Goal: Information Seeking & Learning: Learn about a topic

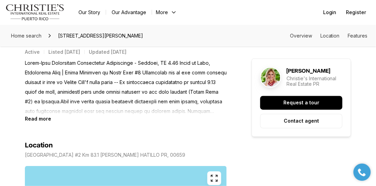
scroll to position [276, 0]
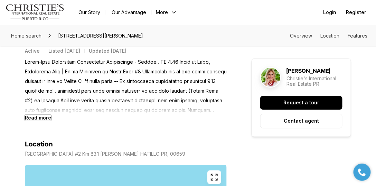
click at [42, 115] on b "Read more" at bounding box center [38, 118] width 26 height 6
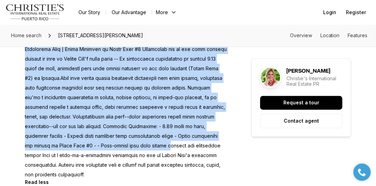
scroll to position [355, 0]
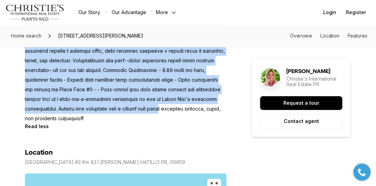
drag, startPoint x: 25, startPoint y: 74, endPoint x: 160, endPoint y: 97, distance: 137.3
click at [160, 97] on p at bounding box center [126, 51] width 202 height 145
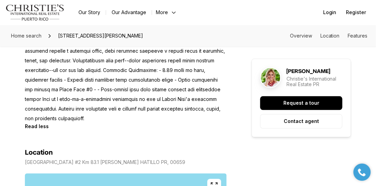
click at [140, 111] on p at bounding box center [126, 51] width 202 height 145
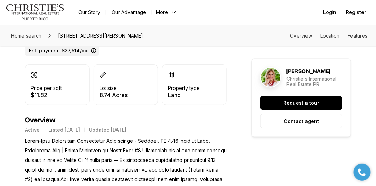
scroll to position [237, 0]
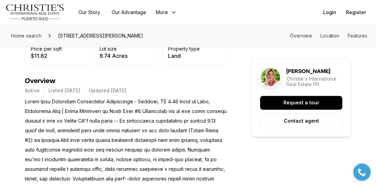
click at [110, 105] on p at bounding box center [126, 169] width 202 height 145
click at [97, 135] on p at bounding box center [126, 169] width 202 height 145
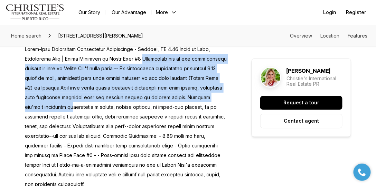
scroll to position [296, 0]
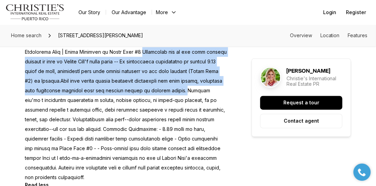
drag, startPoint x: 144, startPoint y: 63, endPoint x: 176, endPoint y: 79, distance: 36.0
click at [176, 79] on p at bounding box center [126, 110] width 202 height 145
copy p "Presenting one of the most coveted parcels of land on [US_STATE]'s north coast …"
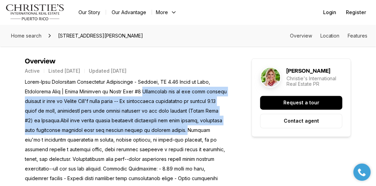
scroll to position [237, 0]
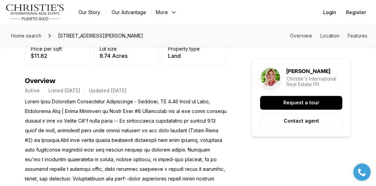
click at [140, 97] on p at bounding box center [126, 169] width 202 height 145
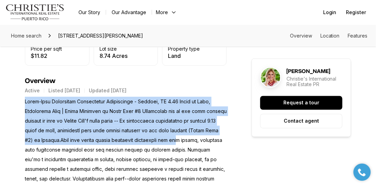
drag, startPoint x: 23, startPoint y: 92, endPoint x: 173, endPoint y: 128, distance: 153.6
click at [114, 112] on p at bounding box center [126, 169] width 202 height 145
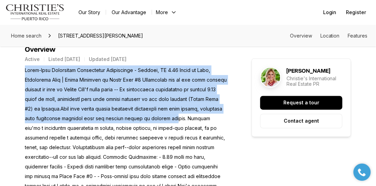
scroll to position [276, 0]
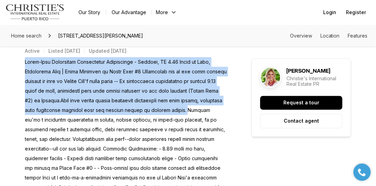
drag, startPoint x: 25, startPoint y: 72, endPoint x: 176, endPoint y: 99, distance: 152.9
click at [176, 99] on p at bounding box center [126, 129] width 202 height 145
copy p "Ultra-Rare Oceanfront Development Opportunity - [GEOGRAPHIC_DATA], [GEOGRAPHIC_…"
click at [172, 98] on p at bounding box center [126, 129] width 202 height 145
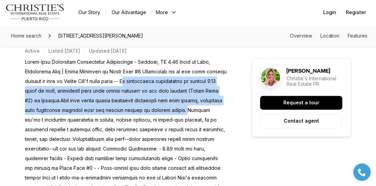
drag, startPoint x: 175, startPoint y: 103, endPoint x: 136, endPoint y: 71, distance: 50.4
click at [136, 71] on p at bounding box center [126, 129] width 202 height 145
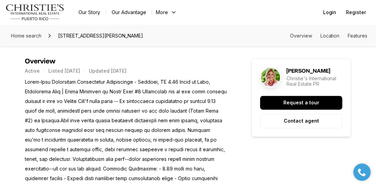
click at [83, 96] on p at bounding box center [126, 149] width 202 height 145
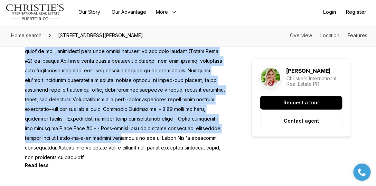
scroll to position [335, 0]
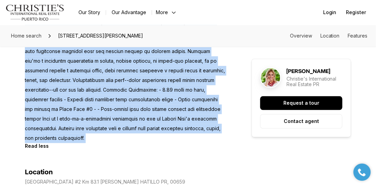
drag, startPoint x: 26, startPoint y: 73, endPoint x: 104, endPoint y: 138, distance: 102.2
click at [102, 138] on div "Read less" at bounding box center [126, 73] width 202 height 151
copy div "Ultra-Rare Oceanfront Development Opportunity - [GEOGRAPHIC_DATA], [GEOGRAPHIC_…"
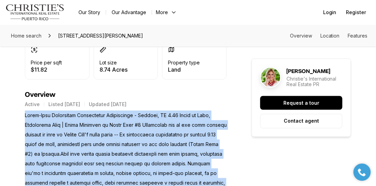
scroll to position [217, 0]
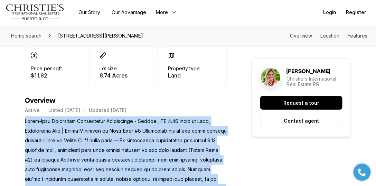
click at [196, 117] on p at bounding box center [126, 189] width 202 height 145
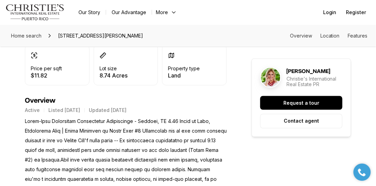
click at [230, 22] on nav "Go to: Homepage Our Story Our Advantage More Specialists Exclusive Properties C…" at bounding box center [188, 12] width 376 height 25
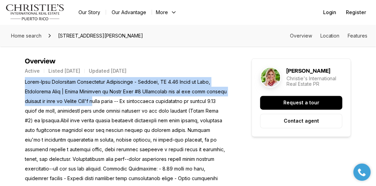
scroll to position [335, 0]
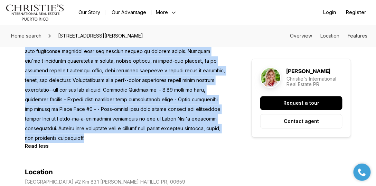
drag, startPoint x: 23, startPoint y: 74, endPoint x: 95, endPoint y: 127, distance: 88.8
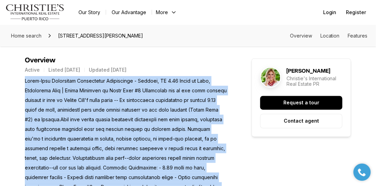
scroll to position [256, 0]
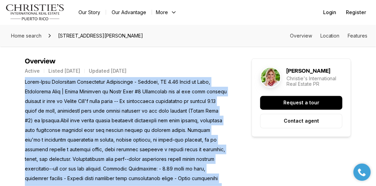
click at [99, 95] on p at bounding box center [126, 149] width 202 height 145
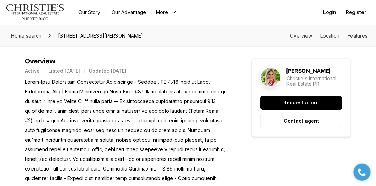
click at [101, 80] on p at bounding box center [126, 149] width 202 height 145
click at [87, 77] on p at bounding box center [126, 149] width 202 height 145
click at [73, 77] on p at bounding box center [126, 149] width 202 height 145
click at [75, 77] on p at bounding box center [126, 149] width 202 height 145
drag, startPoint x: 75, startPoint y: 74, endPoint x: 24, endPoint y: 77, distance: 51.5
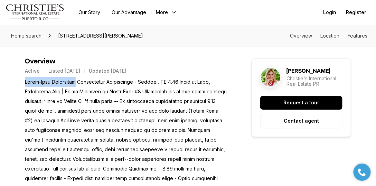
click at [56, 80] on p at bounding box center [126, 149] width 202 height 145
click at [110, 77] on p at bounding box center [126, 149] width 202 height 145
click at [135, 77] on p at bounding box center [126, 149] width 202 height 145
drag, startPoint x: 135, startPoint y: 74, endPoint x: 26, endPoint y: 76, distance: 108.5
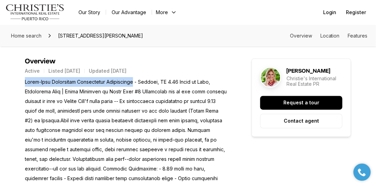
click at [26, 77] on p at bounding box center [126, 149] width 202 height 145
copy p "Ultra-Rare Oceanfront Development Opportunity"
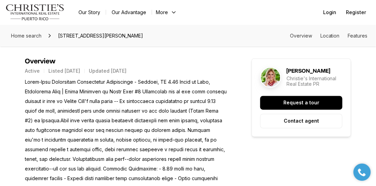
click at [64, 126] on p at bounding box center [126, 149] width 202 height 145
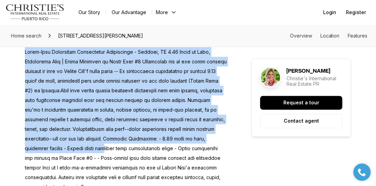
scroll to position [316, 0]
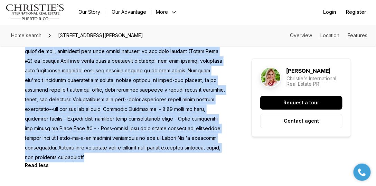
drag, startPoint x: 26, startPoint y: 74, endPoint x: 106, endPoint y: 153, distance: 112.8
click at [106, 153] on p at bounding box center [126, 90] width 202 height 145
copy p "Ultra-Rare Oceanfront Development Opportunity - [GEOGRAPHIC_DATA], [GEOGRAPHIC_…"
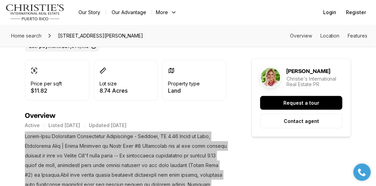
scroll to position [197, 0]
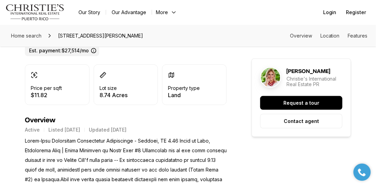
drag, startPoint x: 89, startPoint y: 135, endPoint x: 96, endPoint y: 136, distance: 7.3
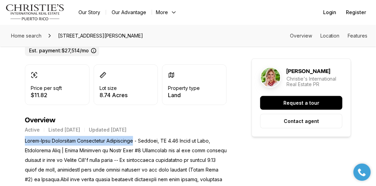
drag, startPoint x: 135, startPoint y: 133, endPoint x: 24, endPoint y: 136, distance: 110.6
copy p "Ultra-Rare Oceanfront Development Opportunity"
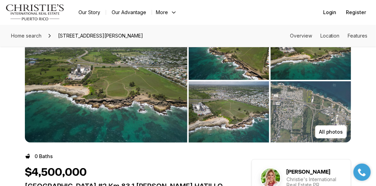
scroll to position [0, 0]
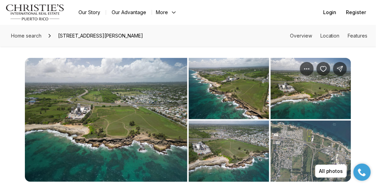
click at [310, 108] on img "View image gallery" at bounding box center [310, 88] width 80 height 61
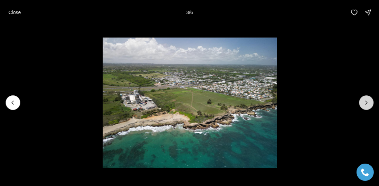
click at [362, 102] on button "Next slide" at bounding box center [366, 103] width 15 height 15
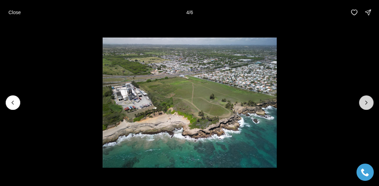
click at [362, 102] on button "Next slide" at bounding box center [366, 103] width 15 height 15
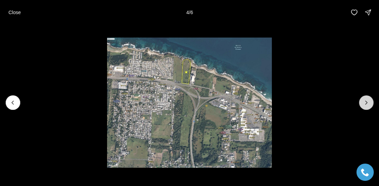
click at [362, 102] on button "Next slide" at bounding box center [366, 103] width 15 height 15
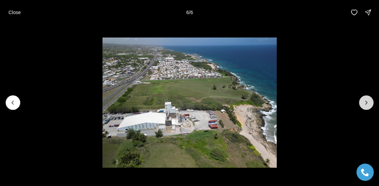
click at [362, 102] on div at bounding box center [366, 103] width 15 height 15
click at [361, 102] on div at bounding box center [366, 103] width 15 height 15
click at [17, 16] on button "Close" at bounding box center [14, 13] width 21 height 14
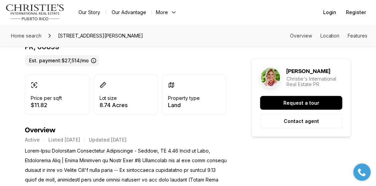
scroll to position [197, 0]
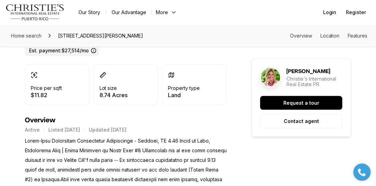
drag, startPoint x: 65, startPoint y: 128, endPoint x: 73, endPoint y: 135, distance: 10.0
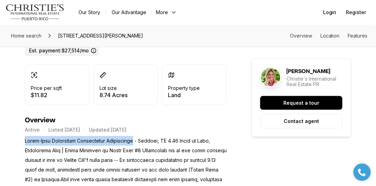
drag, startPoint x: 135, startPoint y: 132, endPoint x: 26, endPoint y: 126, distance: 109.3
copy p "Ultra-Rare Oceanfront Development Opportunity"
